Goal: Information Seeking & Learning: Check status

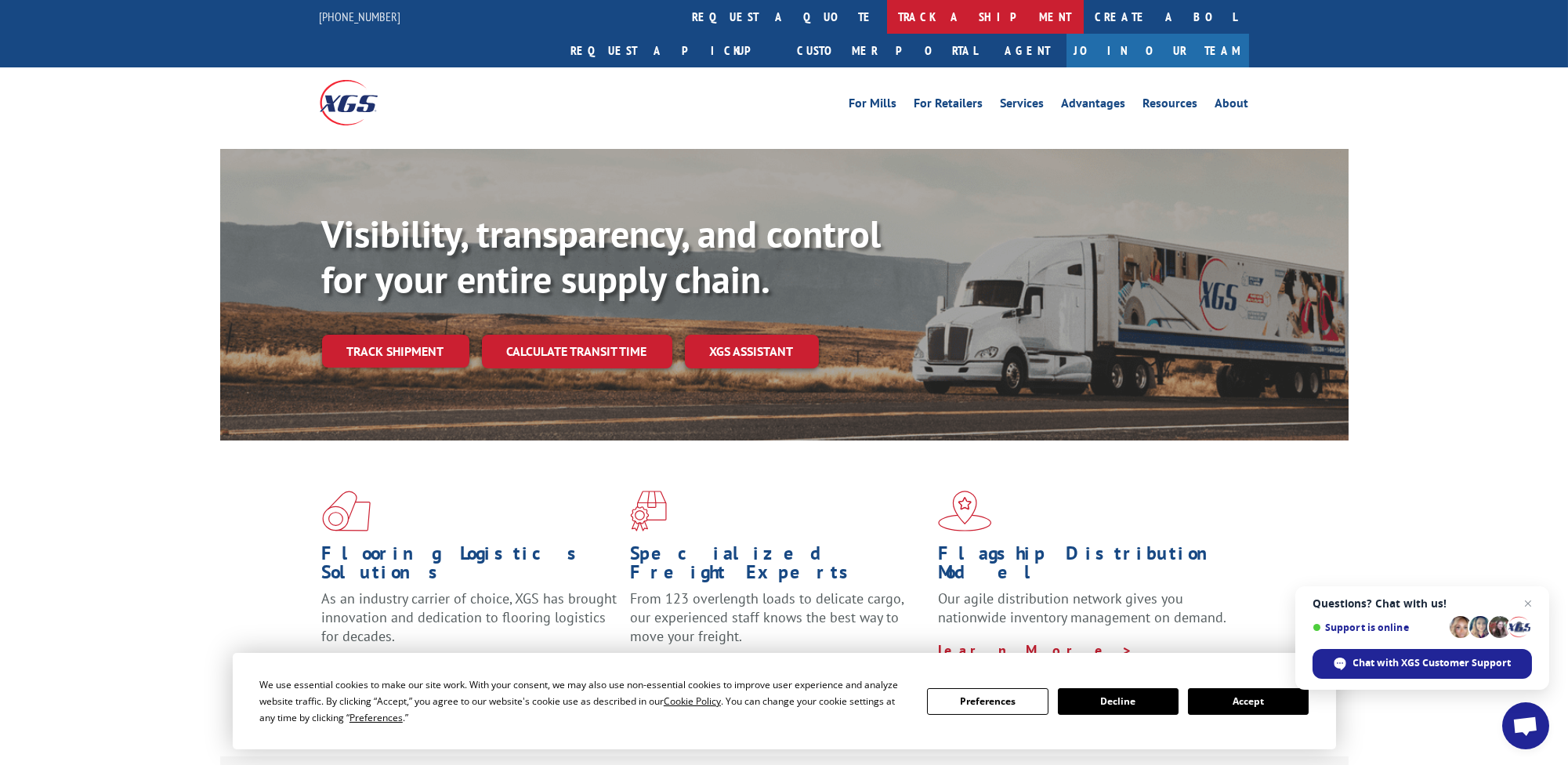
click at [886, 16] on link "track a shipment" at bounding box center [984, 16] width 197 height 34
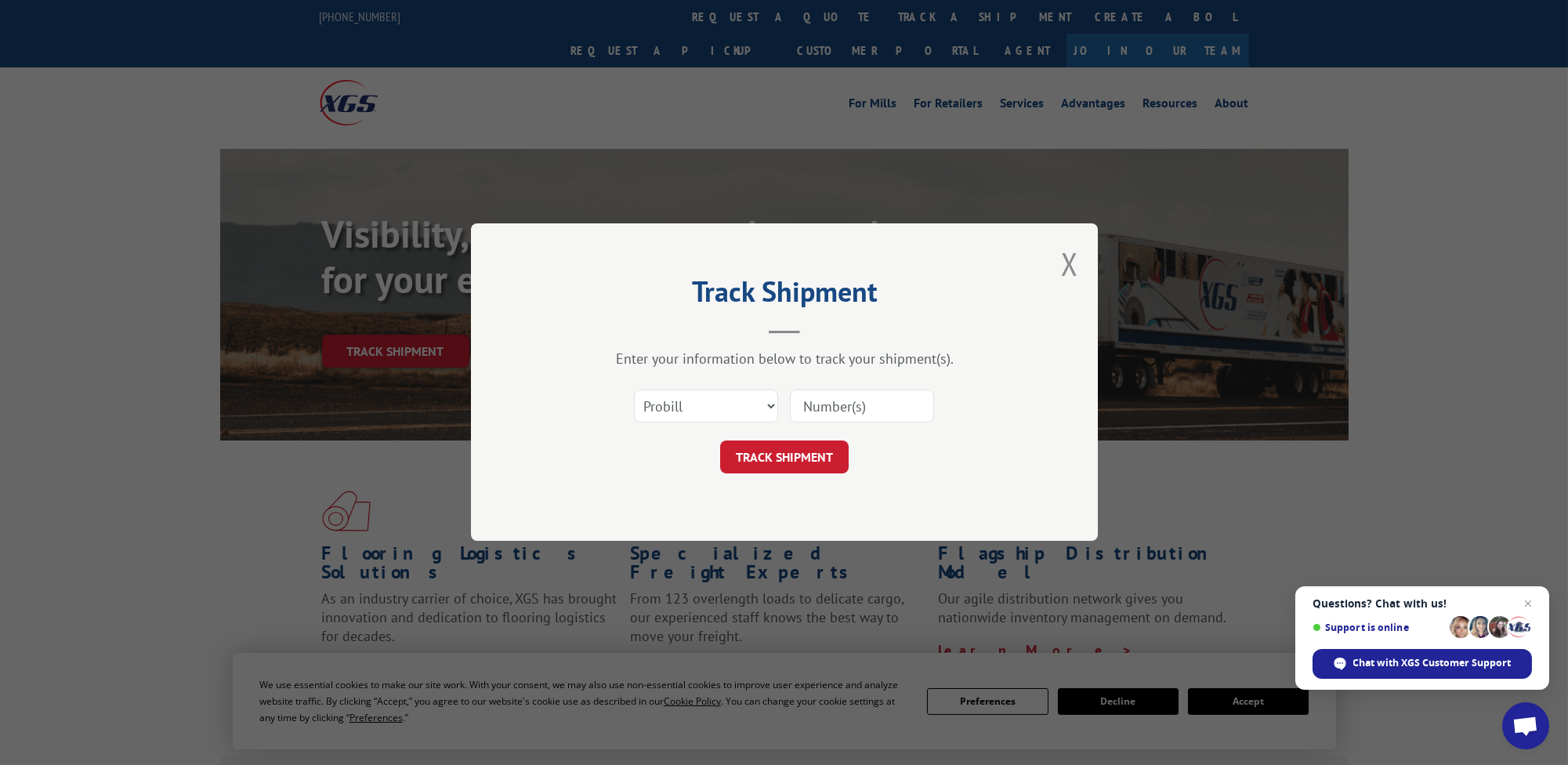
click at [843, 393] on input at bounding box center [862, 406] width 145 height 33
type input "106983131"
click button "TRACK SHIPMENT" at bounding box center [784, 458] width 128 height 33
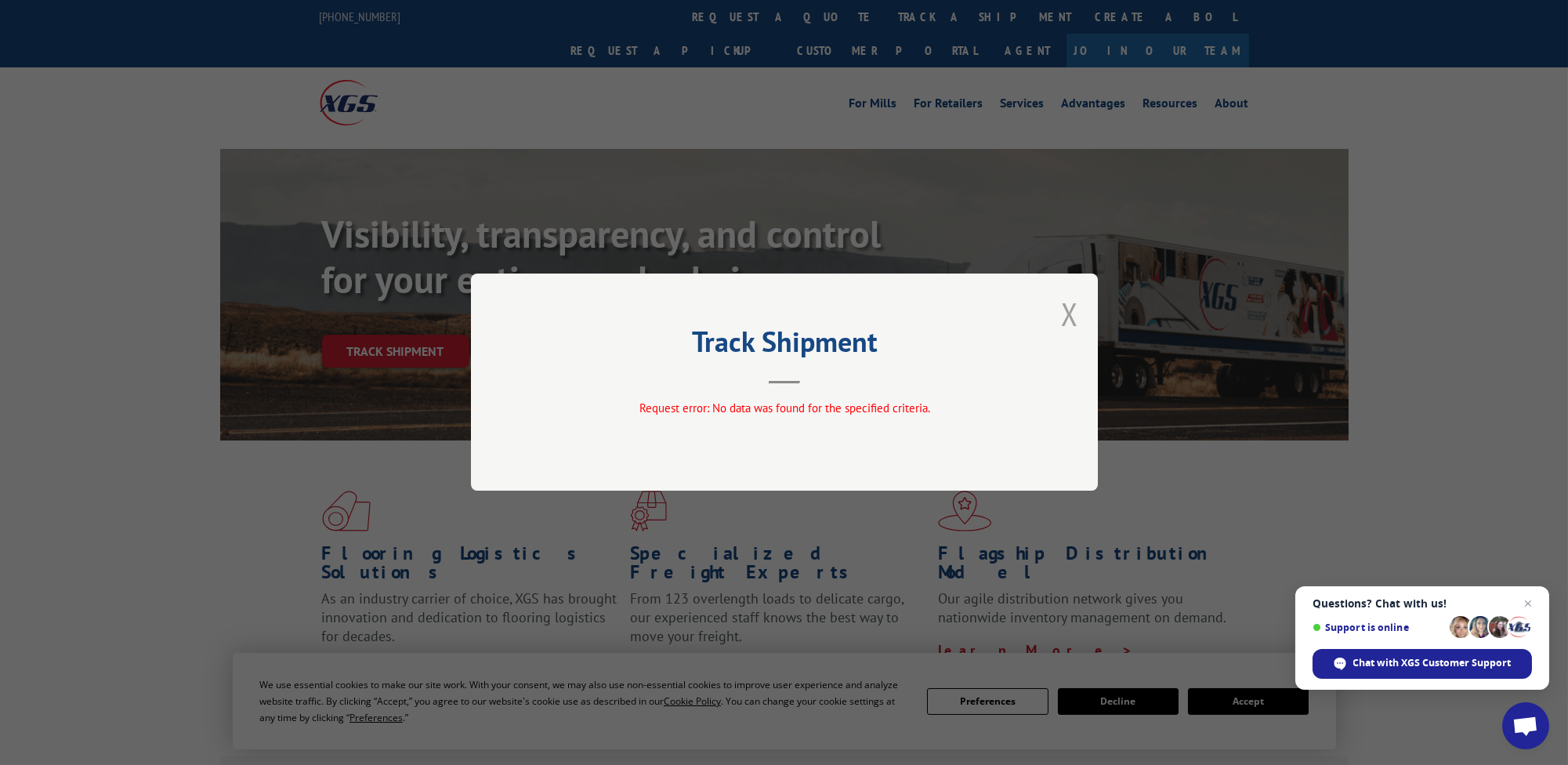
click at [1071, 308] on button "Close modal" at bounding box center [1069, 313] width 17 height 41
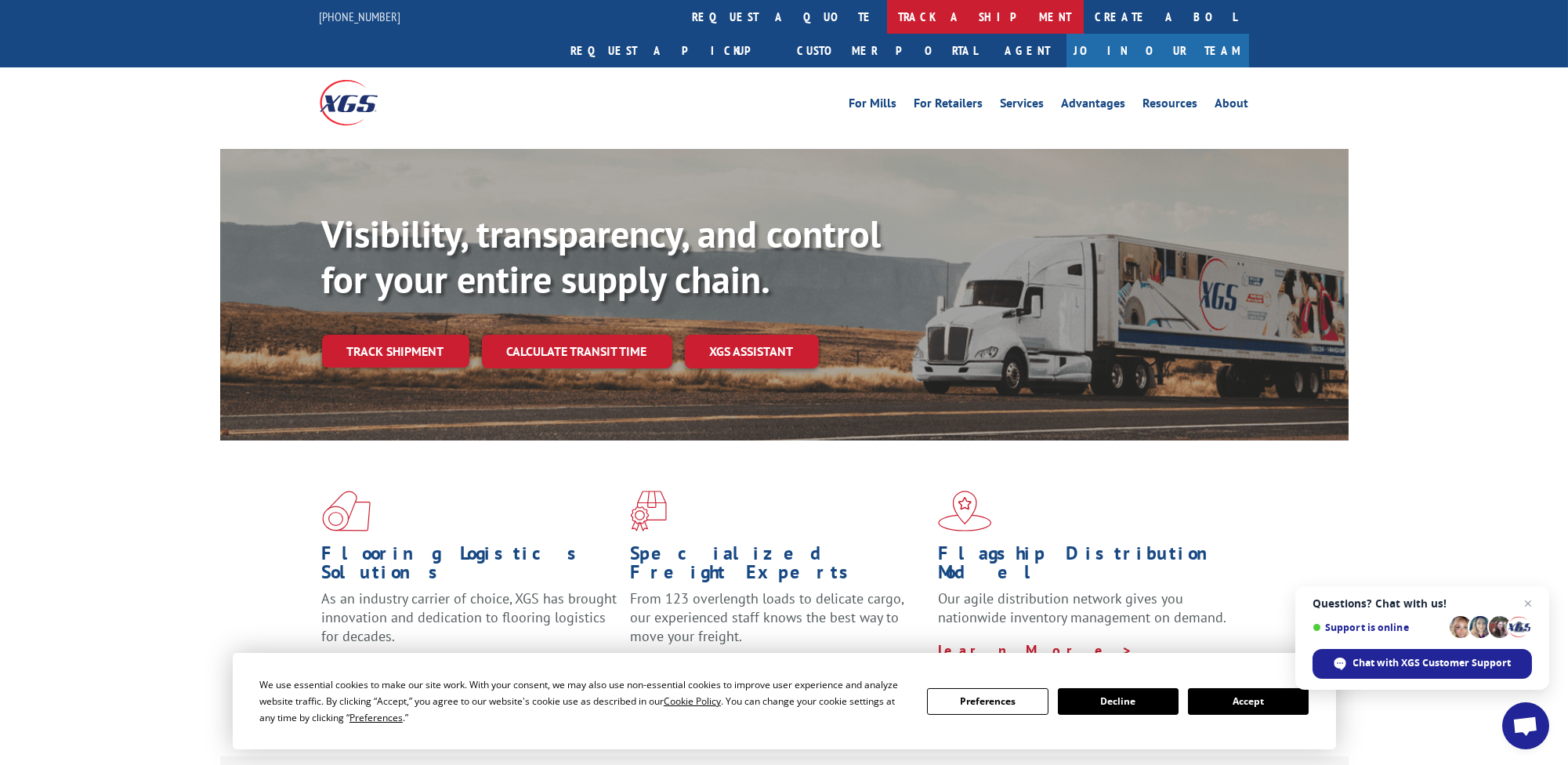
click at [886, 14] on link "track a shipment" at bounding box center [984, 16] width 197 height 34
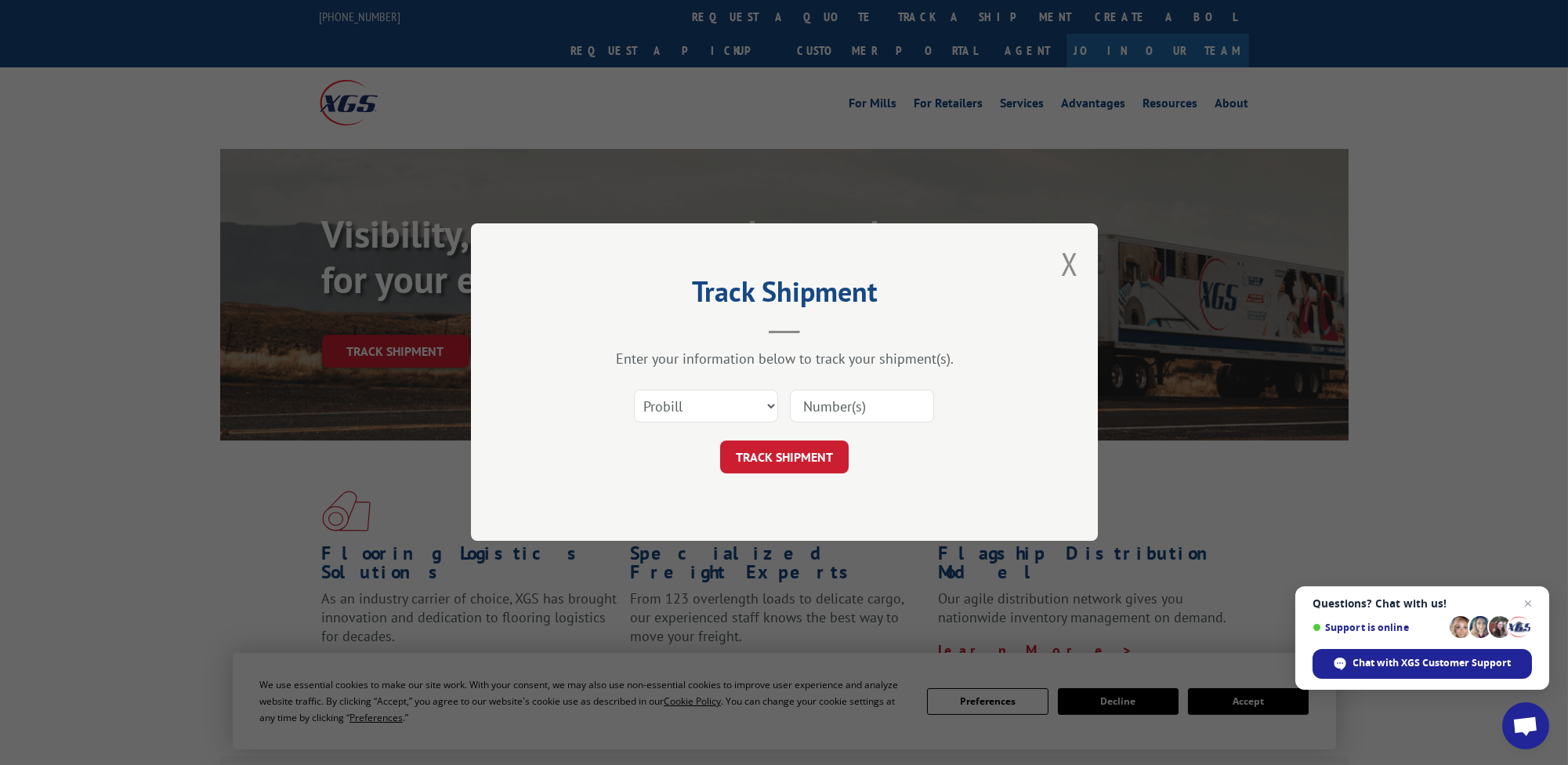
click at [824, 403] on input at bounding box center [862, 406] width 145 height 33
type input "106983131"
click button "TRACK SHIPMENT" at bounding box center [784, 458] width 128 height 33
